Goal: Check status: Check status

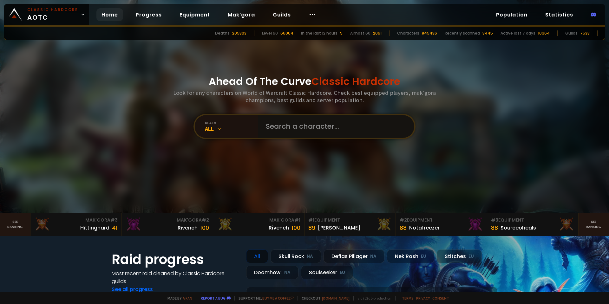
click at [308, 137] on input "text" at bounding box center [334, 126] width 145 height 23
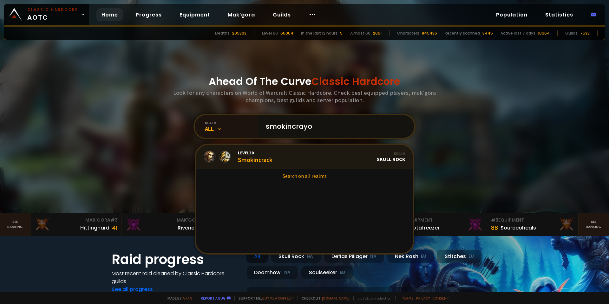
type input "smokincrayon"
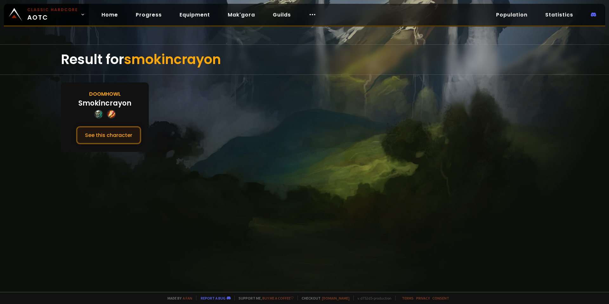
click at [116, 133] on button "See this character" at bounding box center [108, 135] width 65 height 18
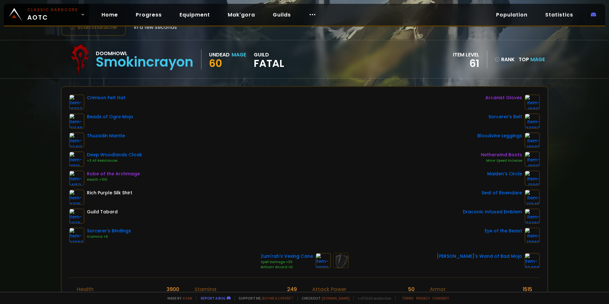
scroll to position [32, 0]
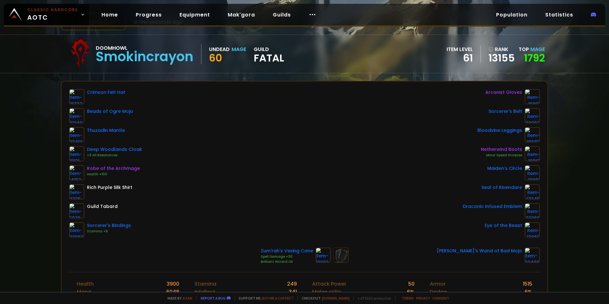
click at [12, 160] on div "Scan character a few seconds ago Doomhowl Smokincrayon Undead Mage 60 guild Fat…" at bounding box center [304, 146] width 609 height 292
click at [12, 100] on div "Scan character a few seconds ago Doomhowl Smokincrayon Undead Mage 60 guild Fat…" at bounding box center [304, 146] width 609 height 292
